Goal: Task Accomplishment & Management: Use online tool/utility

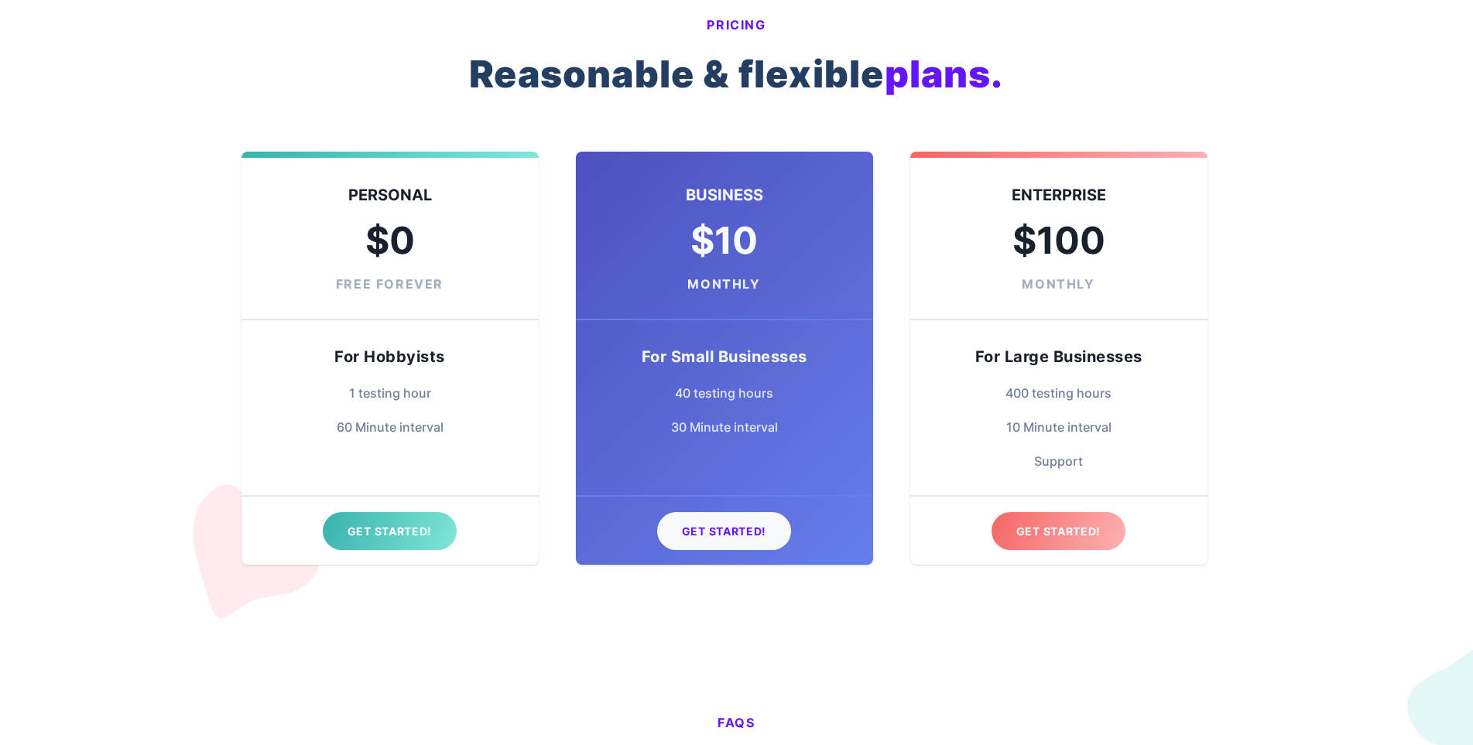
scroll to position [3792, 0]
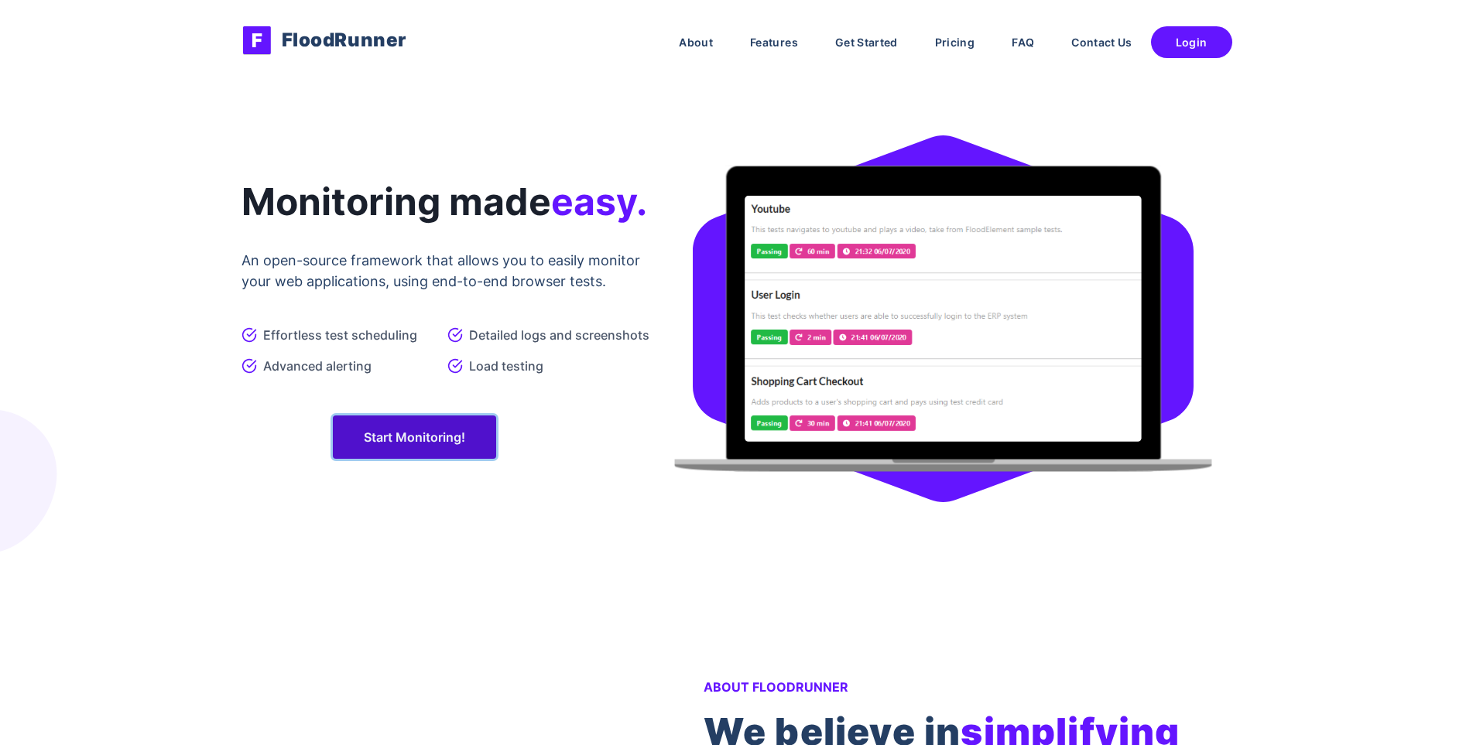
click at [425, 459] on link "Start Monitoring!" at bounding box center [414, 437] width 163 height 43
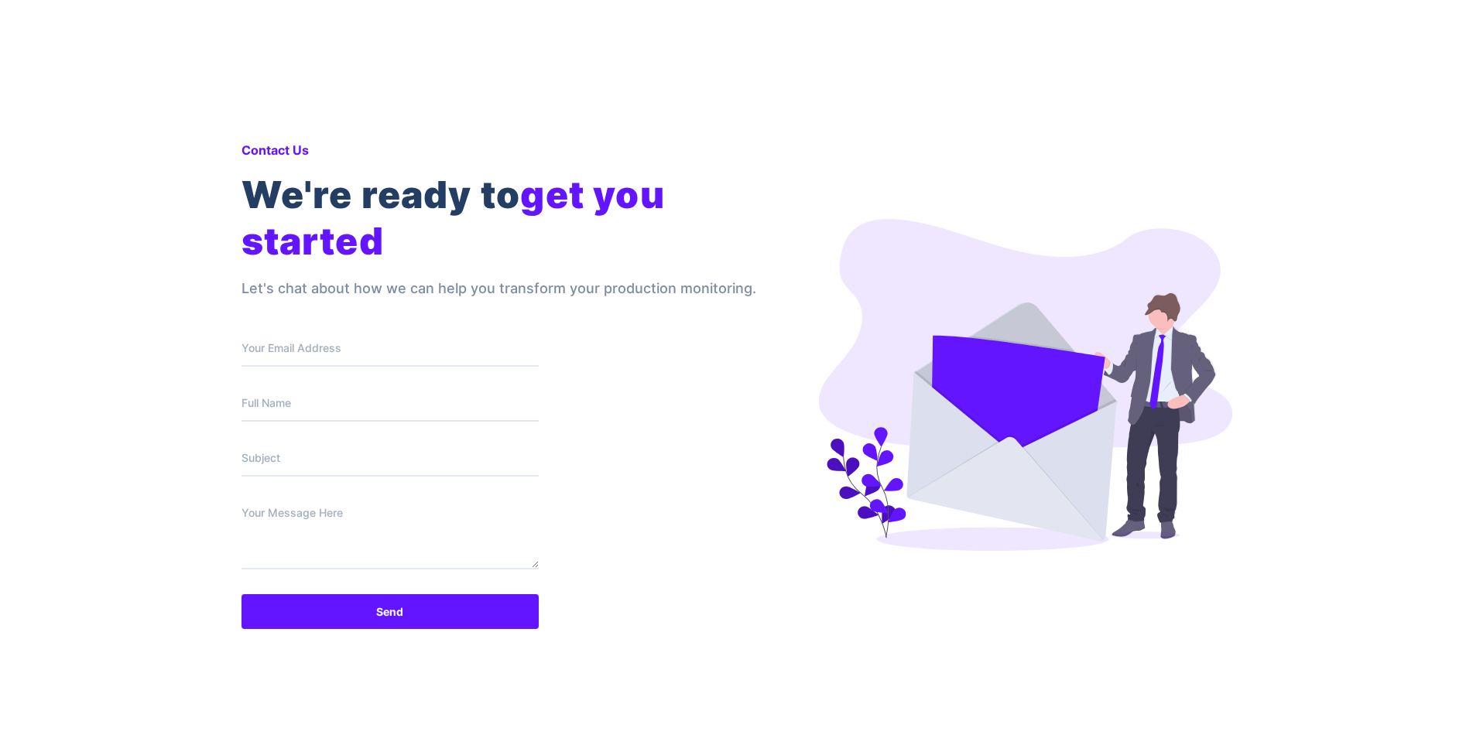
scroll to position [4721, 0]
